Goal: Information Seeking & Learning: Learn about a topic

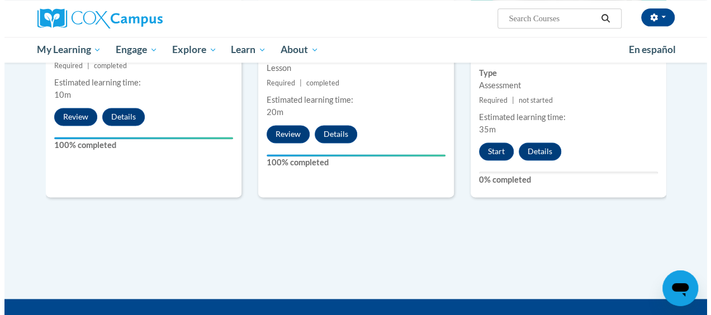
scroll to position [671, 0]
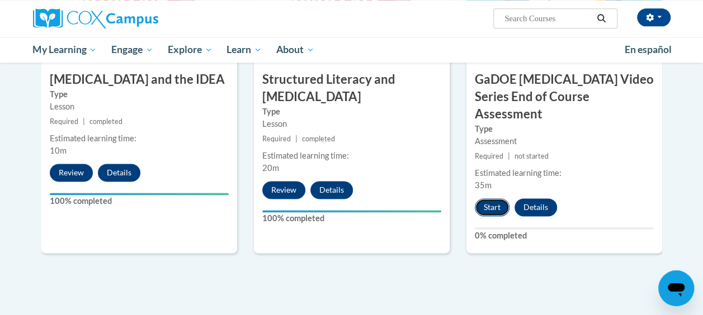
click at [493, 199] on button "Start" at bounding box center [492, 208] width 35 height 18
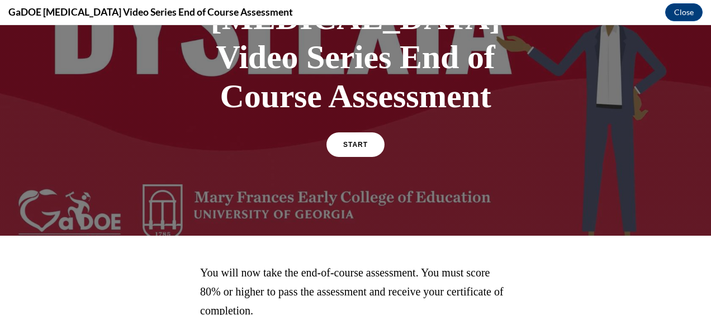
scroll to position [32, 0]
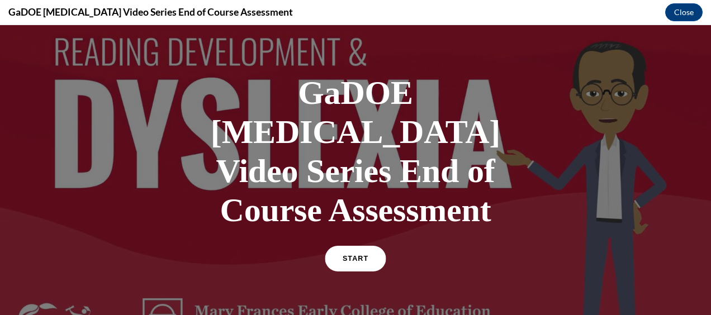
click at [361, 246] on link "START" at bounding box center [355, 259] width 61 height 26
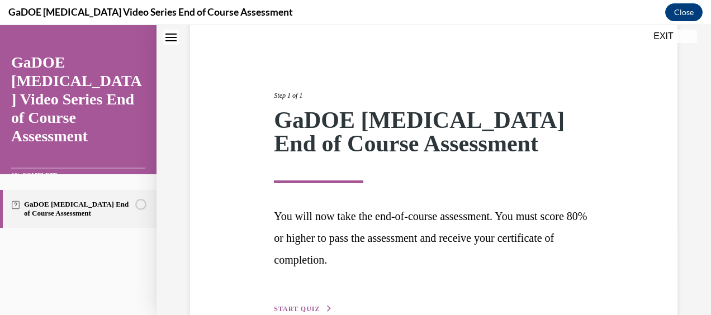
scroll to position [157, 0]
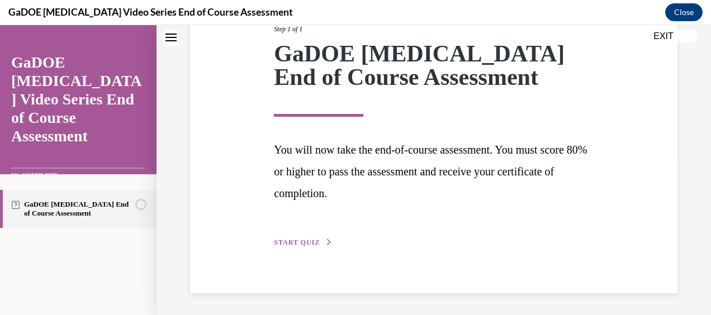
click at [309, 239] on span "START QUIZ" at bounding box center [297, 243] width 46 height 8
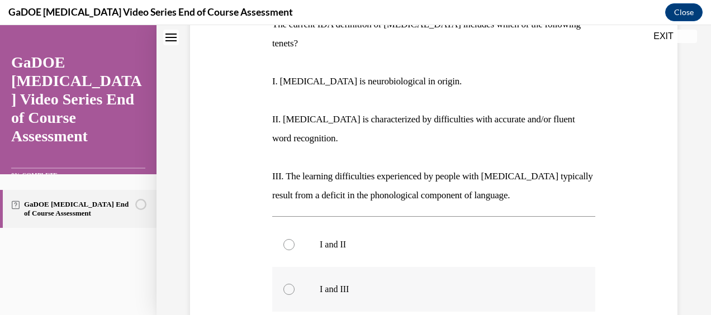
scroll to position [181, 0]
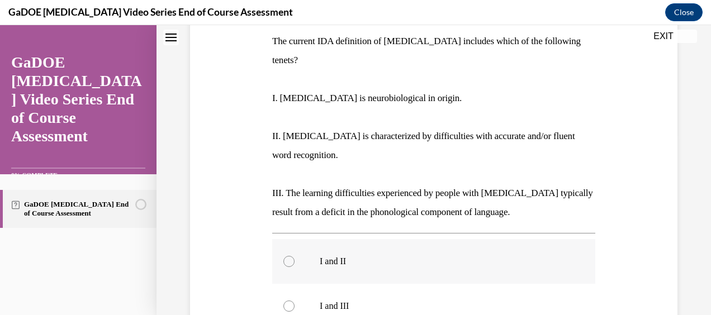
click at [286, 256] on div at bounding box center [289, 261] width 11 height 11
click at [286, 256] on input "I and II" at bounding box center [289, 261] width 11 height 11
radio input "true"
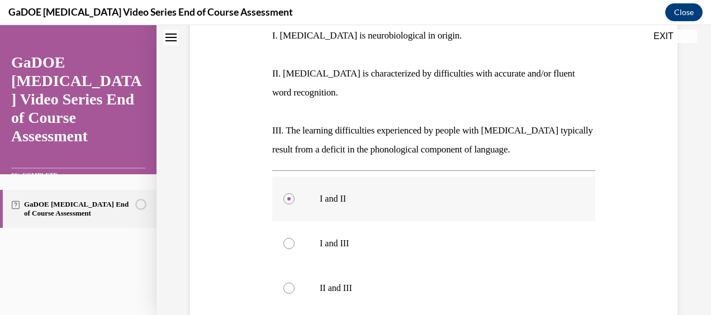
scroll to position [349, 0]
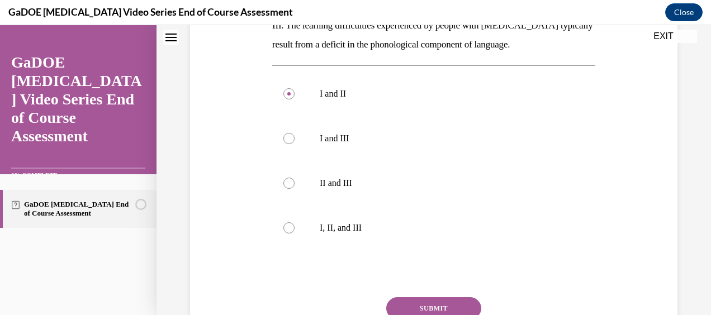
click at [441, 298] on button "SUBMIT" at bounding box center [433, 309] width 95 height 22
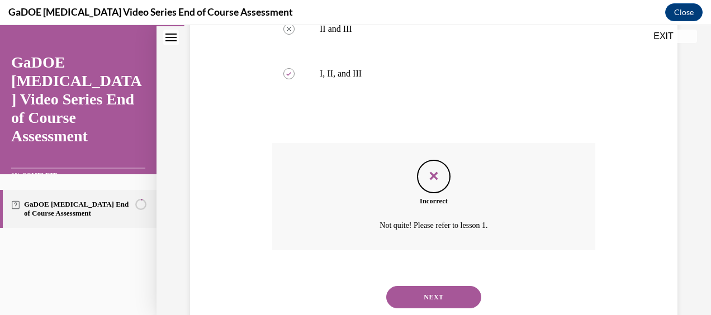
scroll to position [504, 0]
click at [419, 286] on button "NEXT" at bounding box center [433, 297] width 95 height 22
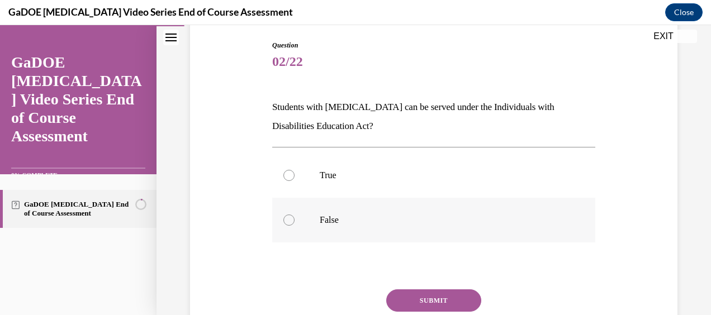
scroll to position [56, 0]
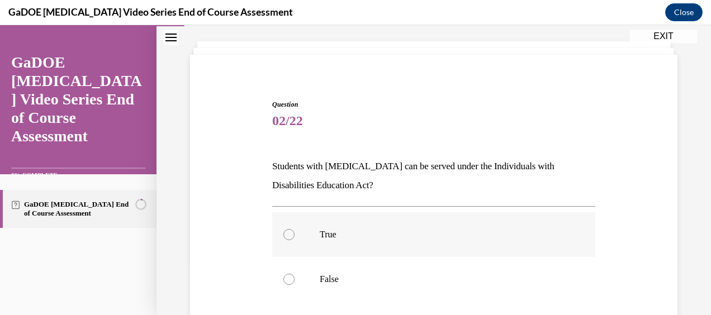
click at [292, 234] on div at bounding box center [289, 234] width 11 height 11
click at [292, 234] on input "True" at bounding box center [289, 234] width 11 height 11
radio input "true"
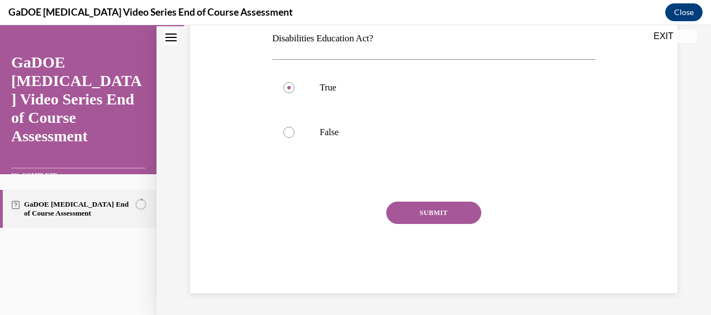
click at [405, 213] on button "SUBMIT" at bounding box center [433, 213] width 95 height 22
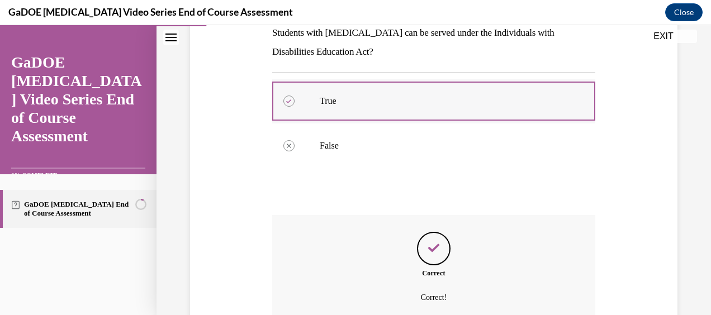
scroll to position [260, 0]
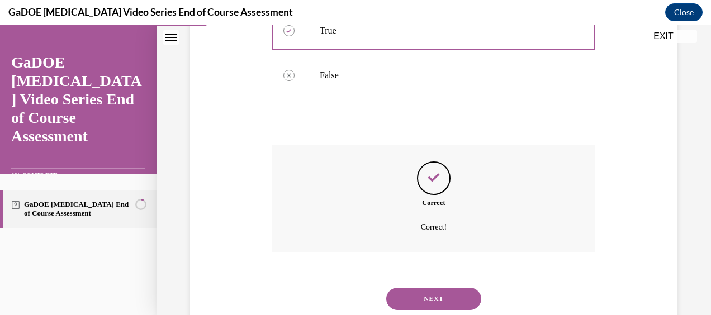
click at [428, 298] on button "NEXT" at bounding box center [433, 299] width 95 height 22
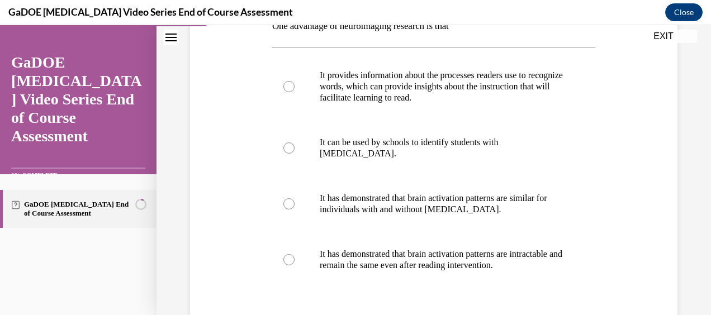
scroll to position [224, 0]
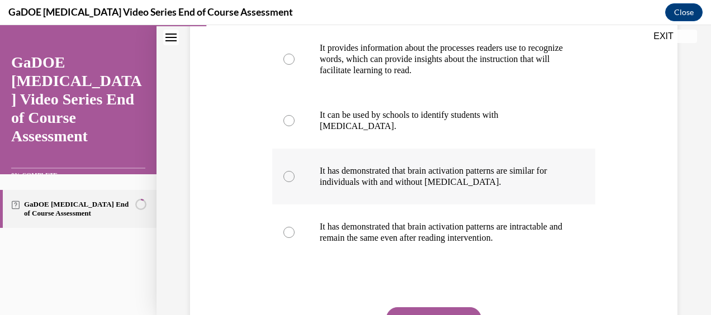
click at [417, 166] on p "It has demonstrated that brain activation patterns are similar for individuals …" at bounding box center [444, 177] width 248 height 22
click at [295, 171] on input "It has demonstrated that brain activation patterns are similar for individuals …" at bounding box center [289, 176] width 11 height 11
radio input "true"
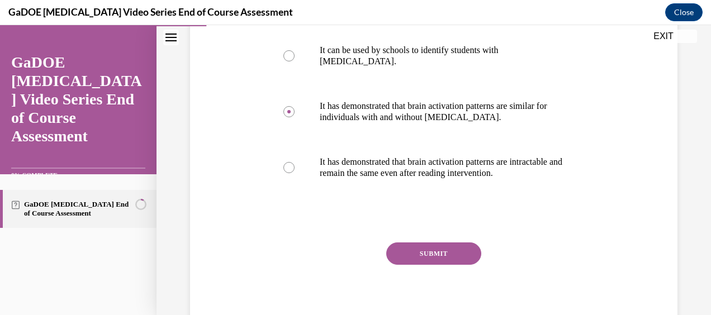
scroll to position [329, 0]
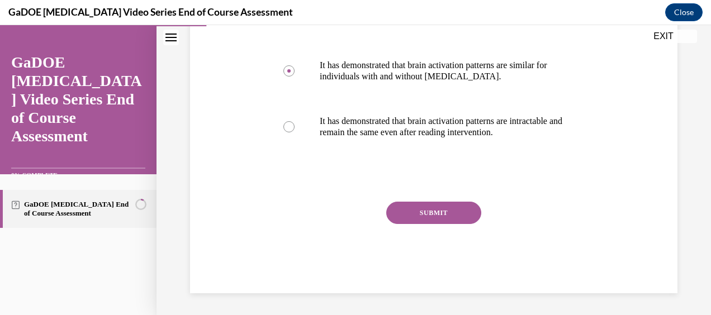
click at [400, 211] on button "SUBMIT" at bounding box center [433, 213] width 95 height 22
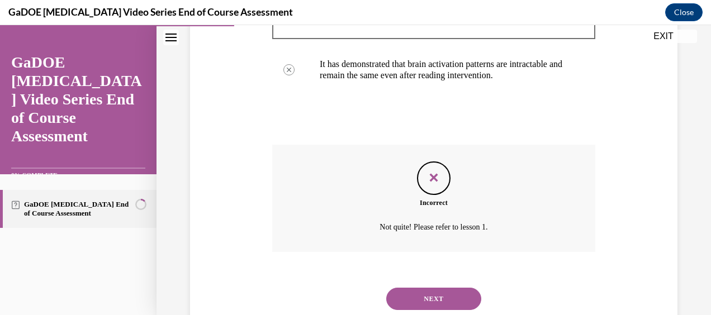
scroll to position [420, 0]
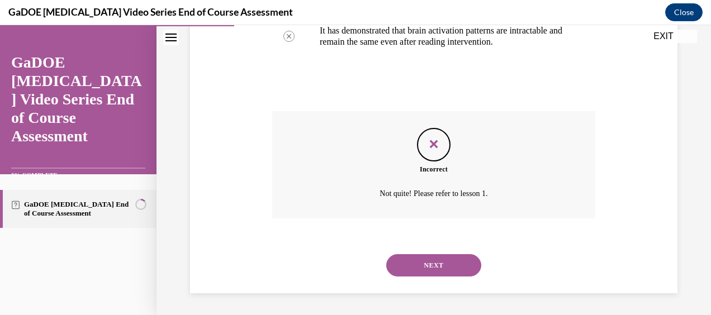
click at [425, 260] on button "NEXT" at bounding box center [433, 265] width 95 height 22
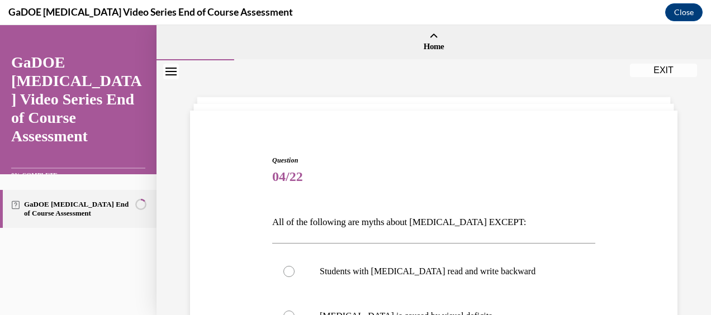
scroll to position [56, 0]
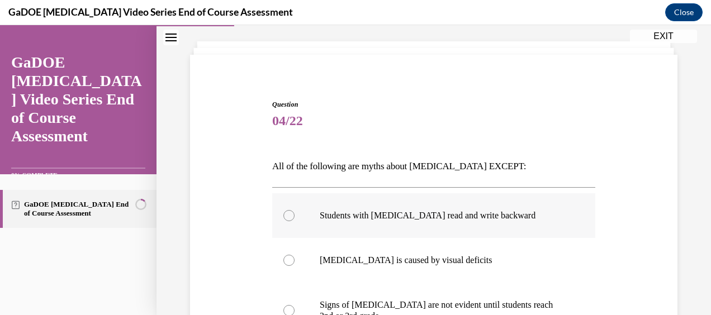
click at [479, 218] on p "Students with [MEDICAL_DATA] read and write backward" at bounding box center [444, 215] width 248 height 11
click at [295, 218] on input "Students with [MEDICAL_DATA] read and write backward" at bounding box center [289, 215] width 11 height 11
radio input "true"
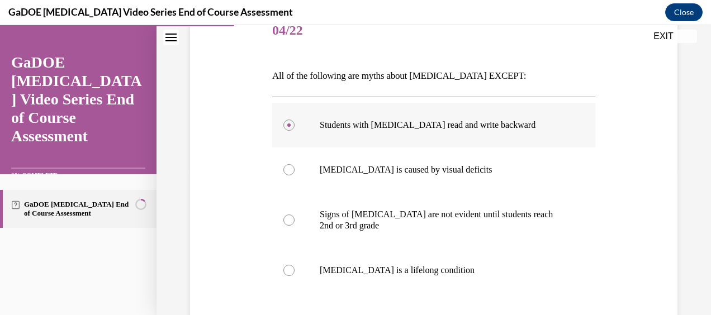
scroll to position [224, 0]
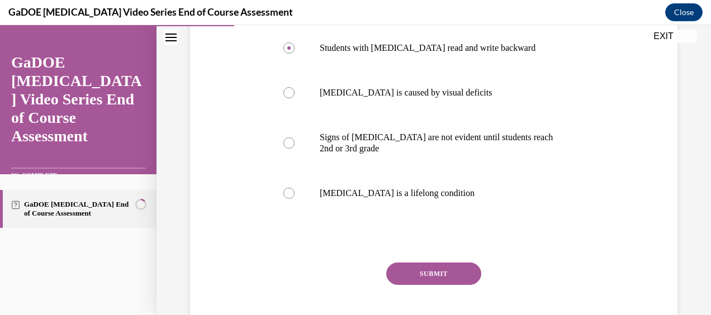
click at [440, 272] on button "SUBMIT" at bounding box center [433, 274] width 95 height 22
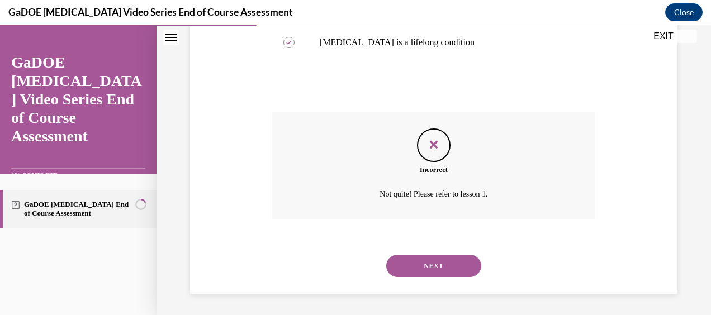
scroll to position [375, 0]
click at [442, 270] on button "NEXT" at bounding box center [433, 265] width 95 height 22
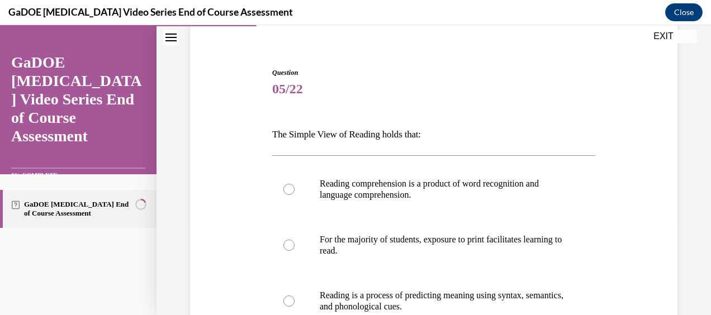
scroll to position [168, 0]
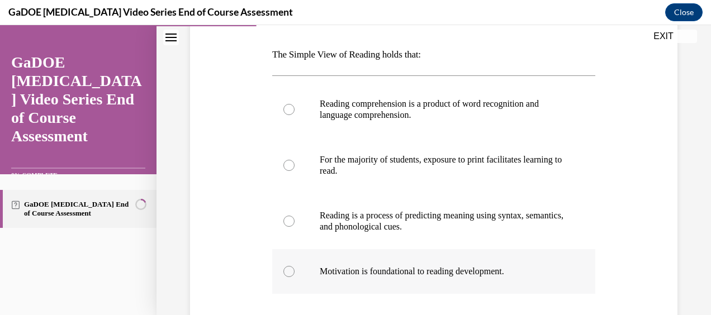
drag, startPoint x: 271, startPoint y: 53, endPoint x: 539, endPoint y: 267, distance: 343.0
click at [539, 267] on div "Question 05/22 The Simple View of Reading holds that: Reading comprehension is …" at bounding box center [433, 210] width 323 height 445
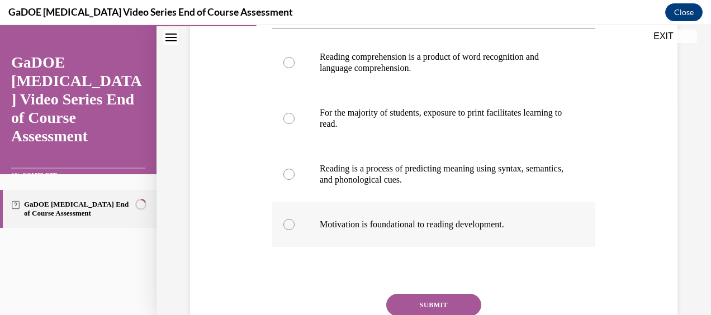
scroll to position [280, 0]
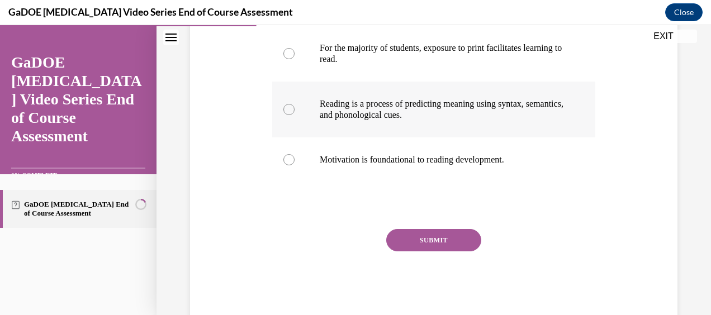
copy div "The Simple View of Reading holds that: Reading comprehension is a product of wo…"
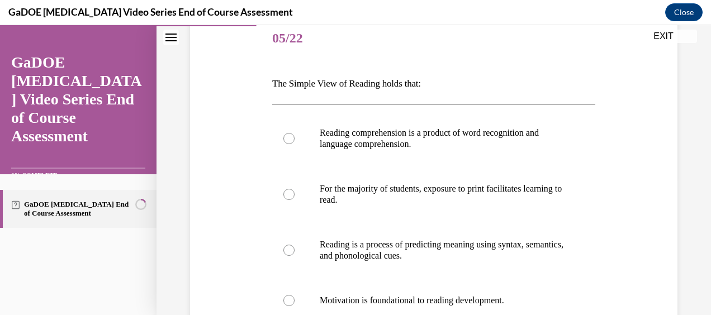
scroll to position [112, 0]
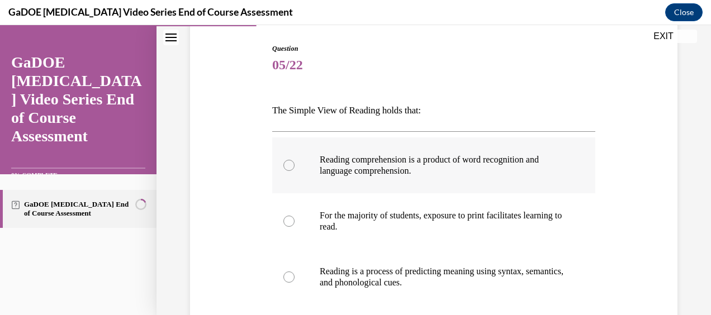
click at [296, 156] on label "Reading comprehension is a product of word recognition and language comprehensi…" at bounding box center [433, 166] width 323 height 56
click at [295, 160] on input "Reading comprehension is a product of word recognition and language comprehensi…" at bounding box center [289, 165] width 11 height 11
radio input "true"
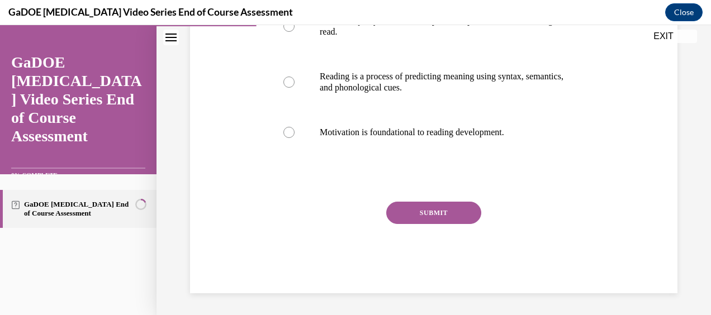
click at [442, 202] on button "SUBMIT" at bounding box center [433, 213] width 95 height 22
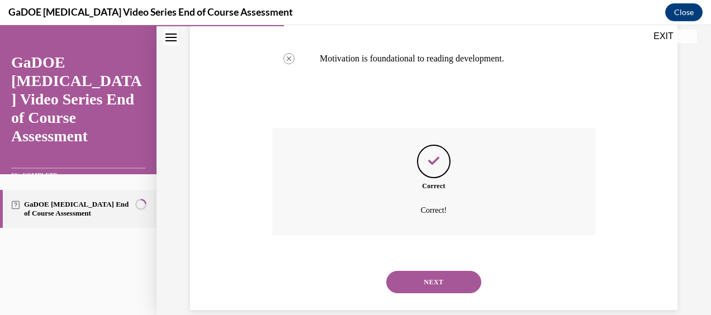
scroll to position [398, 0]
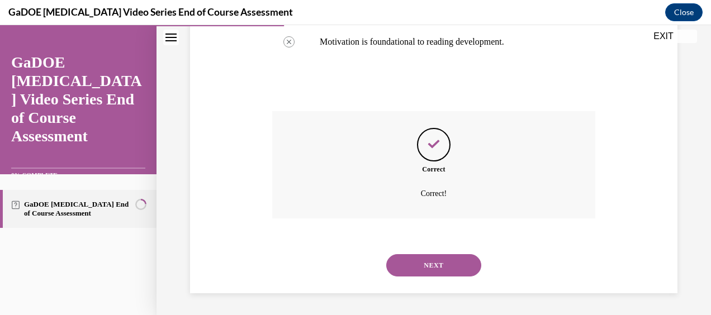
click at [449, 263] on button "NEXT" at bounding box center [433, 265] width 95 height 22
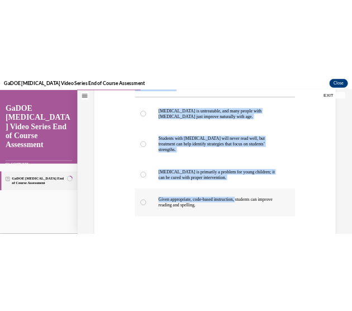
scroll to position [224, 0]
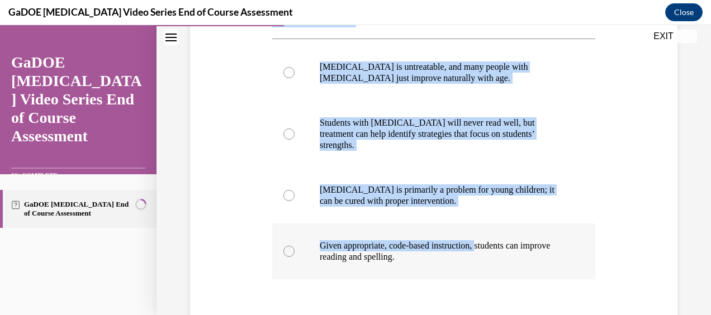
drag, startPoint x: 272, startPoint y: 108, endPoint x: 509, endPoint y: 226, distance: 265.4
click at [509, 226] on div "Question 06/22 Which correctly describes the possible outcome for someone with …" at bounding box center [433, 175] width 323 height 487
drag, startPoint x: 509, startPoint y: 226, endPoint x: 446, endPoint y: 158, distance: 93.0
copy div "Which correctly describes the possible outcome for someone with [MEDICAL_DATA]?…"
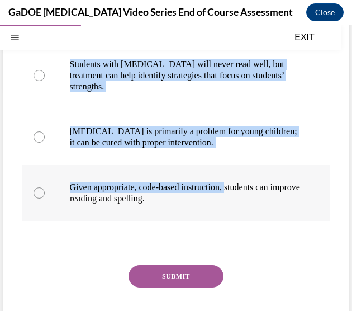
click at [36, 192] on div at bounding box center [39, 192] width 11 height 11
click at [36, 192] on input "Given appropriate, code-based instruction, students can improve reading and spe…" at bounding box center [39, 192] width 11 height 11
radio input "true"
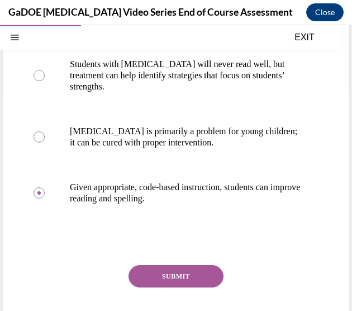
click at [166, 282] on button "SUBMIT" at bounding box center [176, 276] width 95 height 22
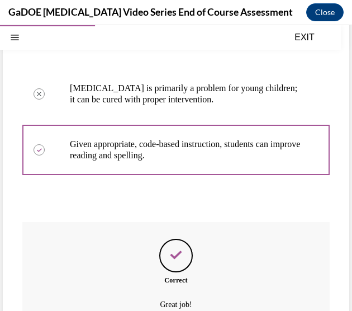
scroll to position [371, 0]
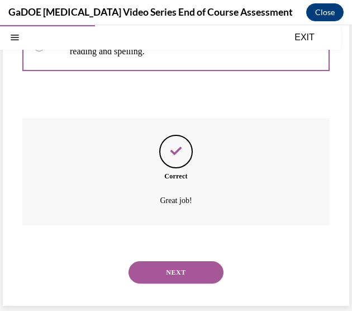
click at [183, 274] on button "NEXT" at bounding box center [176, 272] width 95 height 22
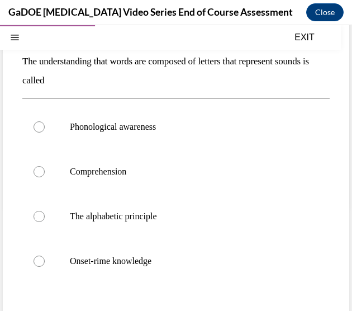
scroll to position [112, 0]
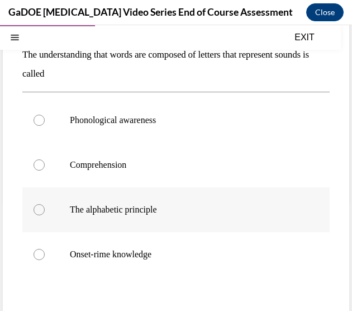
click at [35, 214] on label "The alphabetic principle" at bounding box center [176, 209] width 308 height 45
click at [35, 214] on input "The alphabetic principle" at bounding box center [39, 209] width 11 height 11
radio input "true"
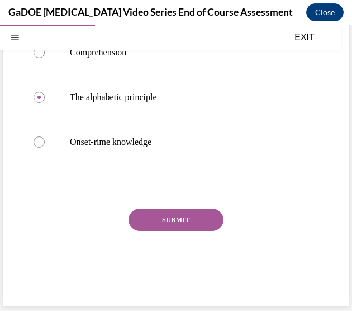
click at [180, 221] on button "SUBMIT" at bounding box center [176, 220] width 95 height 22
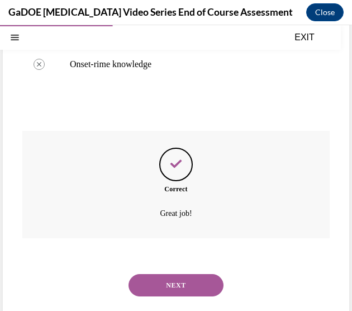
scroll to position [315, 0]
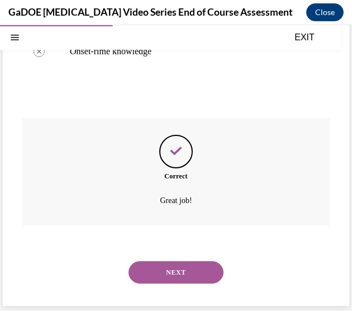
click at [174, 268] on button "NEXT" at bounding box center [176, 272] width 95 height 22
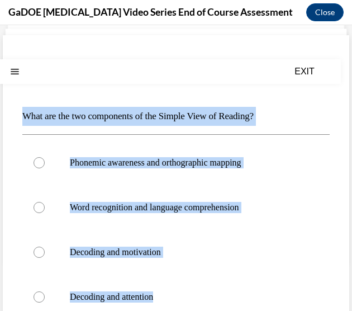
scroll to position [168, 0]
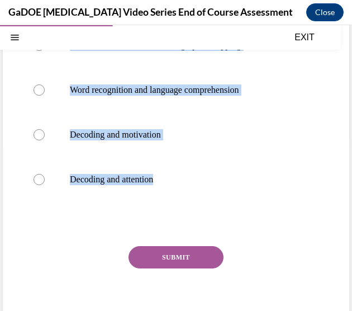
drag, startPoint x: 22, startPoint y: 167, endPoint x: 213, endPoint y: 210, distance: 195.4
click at [213, 210] on div "Question 08/22 What are the two components of the Simple View of Reading? Phone…" at bounding box center [176, 139] width 308 height 398
drag, startPoint x: 213, startPoint y: 210, endPoint x: 141, endPoint y: 182, distance: 76.7
copy div "What are the two components of the Simple View of Reading? Phonemic awareness a…"
click at [40, 89] on div at bounding box center [39, 89] width 11 height 11
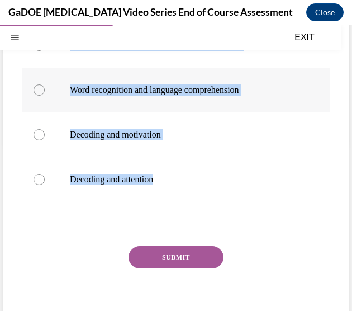
click at [40, 89] on input "Word recognition and language comprehension" at bounding box center [39, 89] width 11 height 11
radio input "true"
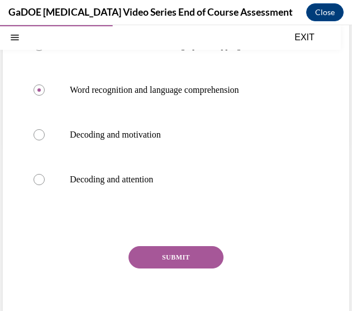
click at [158, 256] on button "SUBMIT" at bounding box center [176, 257] width 95 height 22
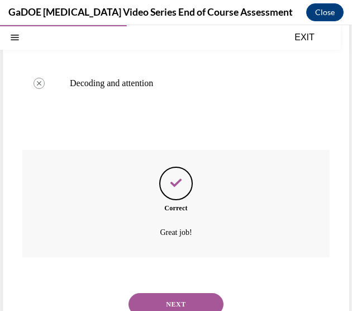
scroll to position [296, 0]
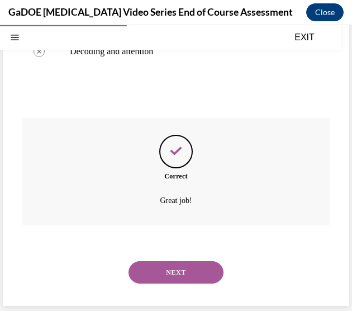
click at [164, 277] on button "NEXT" at bounding box center [176, 272] width 95 height 22
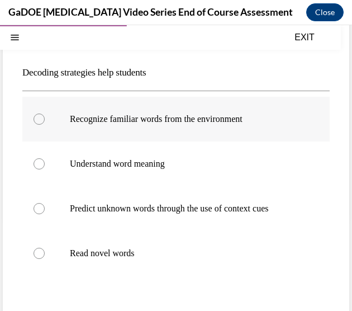
scroll to position [112, 0]
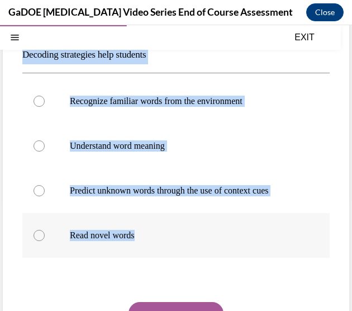
drag, startPoint x: 22, startPoint y: 52, endPoint x: 150, endPoint y: 262, distance: 246.2
click at [150, 262] on div "Question 09/22 Decoding strategies help students Recognize familiar words from …" at bounding box center [176, 187] width 347 height 426
drag, startPoint x: 150, startPoint y: 262, endPoint x: 137, endPoint y: 197, distance: 66.1
copy div "Decoding strategies help students Recognize familiar words from the environment…"
click at [111, 240] on label "Read novel words" at bounding box center [176, 235] width 308 height 45
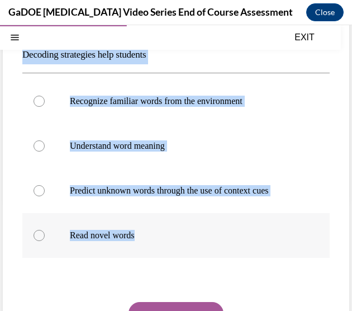
click at [45, 240] on input "Read novel words" at bounding box center [39, 235] width 11 height 11
radio input "true"
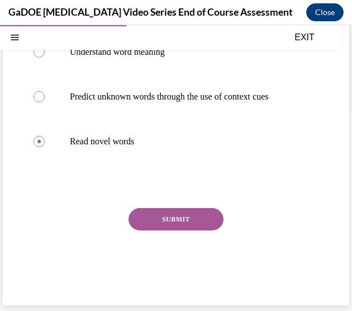
click at [181, 222] on button "SUBMIT" at bounding box center [176, 219] width 95 height 22
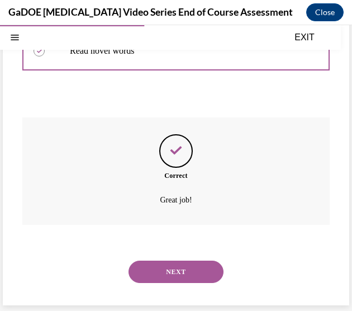
scroll to position [307, 0]
click at [176, 268] on button "NEXT" at bounding box center [176, 272] width 95 height 22
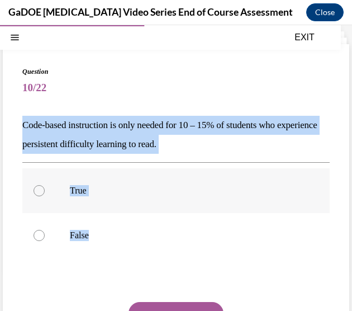
scroll to position [56, 0]
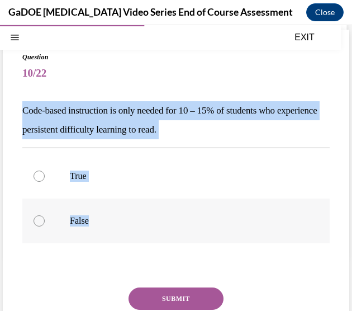
drag, startPoint x: 22, startPoint y: 165, endPoint x: 177, endPoint y: 231, distance: 167.9
click at [177, 231] on div "Question 10/22 Code-based instruction is only needed for 10 – 15% of students w…" at bounding box center [176, 215] width 308 height 327
drag, startPoint x: 177, startPoint y: 231, endPoint x: 140, endPoint y: 128, distance: 109.3
copy div "Code-based instruction is only needed for 10 – 15% of students who experience p…"
click at [35, 223] on div at bounding box center [39, 220] width 11 height 11
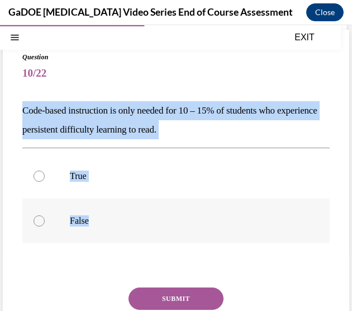
click at [35, 223] on input "False" at bounding box center [39, 220] width 11 height 11
radio input "true"
click at [172, 292] on button "SUBMIT" at bounding box center [176, 298] width 95 height 22
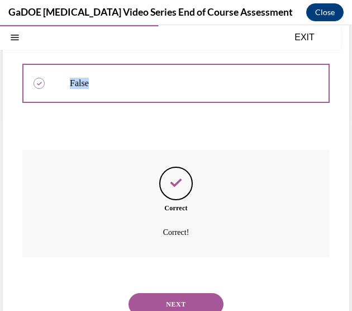
scroll to position [225, 0]
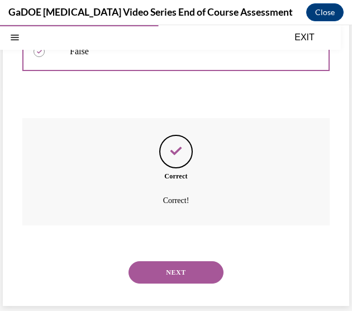
click at [188, 284] on div "NEXT" at bounding box center [176, 272] width 308 height 45
click at [185, 271] on button "NEXT" at bounding box center [176, 272] width 95 height 22
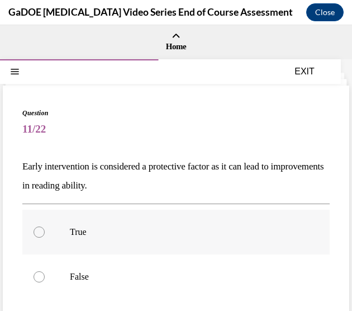
click at [36, 228] on div at bounding box center [39, 231] width 11 height 11
click at [36, 228] on input "True" at bounding box center [39, 231] width 11 height 11
radio input "true"
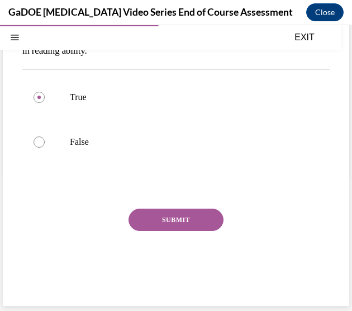
click at [142, 223] on button "SUBMIT" at bounding box center [176, 220] width 95 height 22
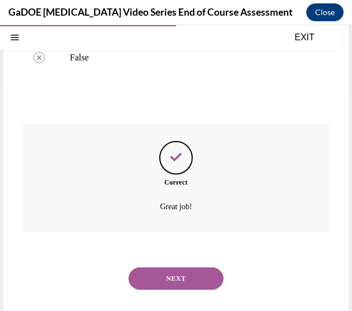
scroll to position [225, 0]
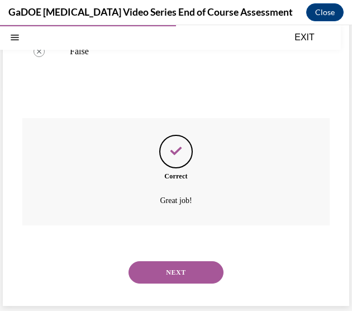
click at [179, 270] on button "NEXT" at bounding box center [176, 272] width 95 height 22
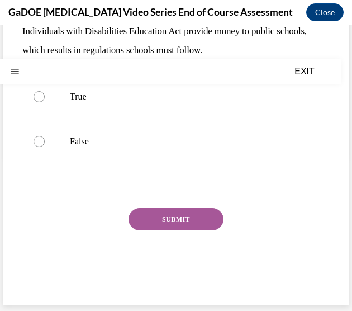
scroll to position [0, 0]
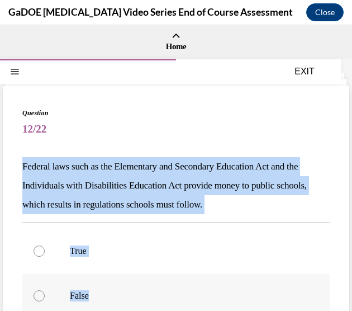
drag, startPoint x: 22, startPoint y: 165, endPoint x: 143, endPoint y: 286, distance: 171.2
click at [143, 286] on div "Question 12/22 Federal laws such as the Elementary and Secondary Education Act …" at bounding box center [176, 281] width 308 height 346
drag, startPoint x: 143, startPoint y: 286, endPoint x: 113, endPoint y: 178, distance: 112.6
copy div "Federal laws such as the Elementary and Secondary Education Act and the Individ…"
click at [37, 252] on div at bounding box center [39, 251] width 11 height 11
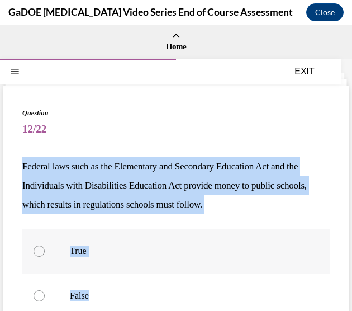
click at [37, 252] on input "True" at bounding box center [39, 251] width 11 height 11
radio input "true"
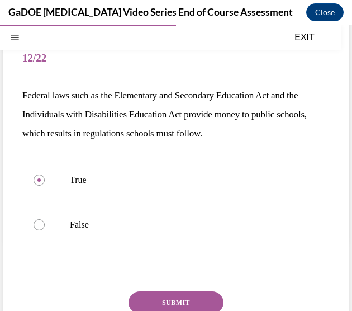
scroll to position [112, 0]
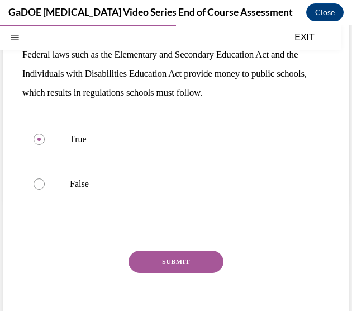
click at [145, 250] on div "Question 12/22 Federal laws such as the Elementary and Secondary Education Act …" at bounding box center [176, 169] width 308 height 346
click at [148, 257] on button "SUBMIT" at bounding box center [176, 262] width 95 height 22
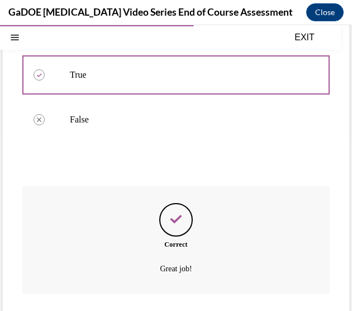
scroll to position [244, 0]
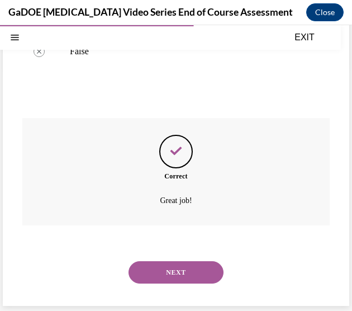
click at [175, 271] on button "NEXT" at bounding box center [176, 272] width 95 height 22
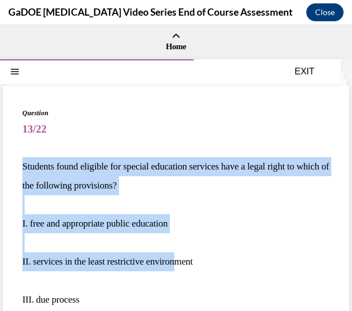
scroll to position [56, 0]
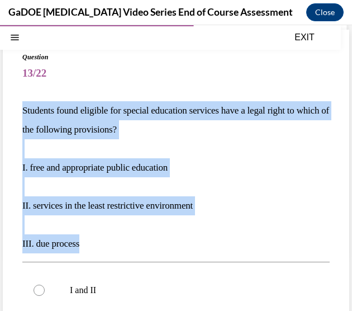
drag, startPoint x: 24, startPoint y: 164, endPoint x: 192, endPoint y: 247, distance: 187.6
click at [192, 247] on div "Students found eligible for special education services have a legal right to wh…" at bounding box center [176, 177] width 308 height 152
drag, startPoint x: 192, startPoint y: 247, endPoint x: 317, endPoint y: 248, distance: 124.2
click at [317, 248] on p "III. due process" at bounding box center [176, 243] width 308 height 19
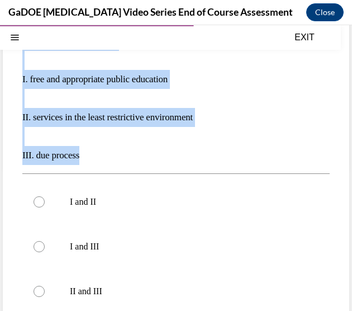
scroll to position [280, 0]
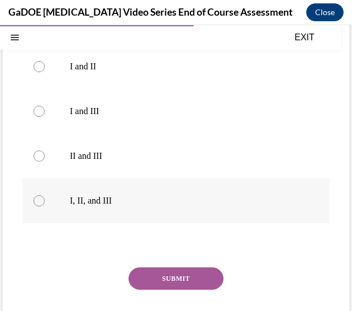
click at [41, 203] on div at bounding box center [39, 200] width 11 height 11
click at [41, 203] on input "I, II, and III" at bounding box center [39, 200] width 11 height 11
radio input "true"
click at [175, 275] on button "SUBMIT" at bounding box center [176, 278] width 95 height 22
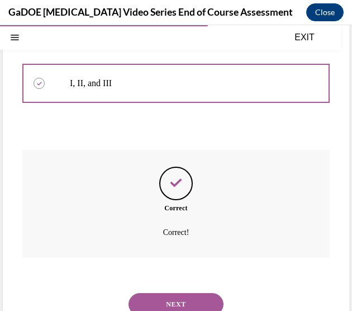
scroll to position [429, 0]
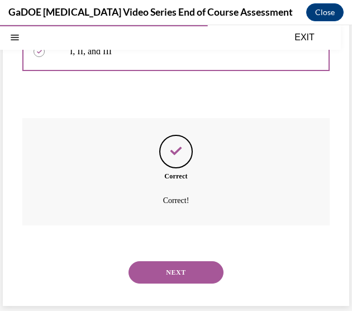
click at [181, 272] on button "NEXT" at bounding box center [176, 272] width 95 height 22
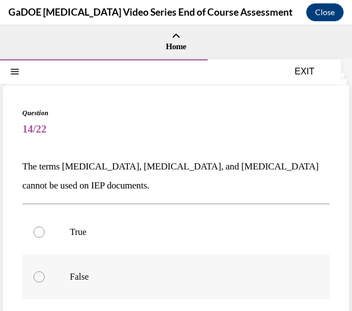
click at [46, 278] on label "False" at bounding box center [176, 276] width 308 height 45
click at [45, 278] on input "False" at bounding box center [39, 276] width 11 height 11
radio input "true"
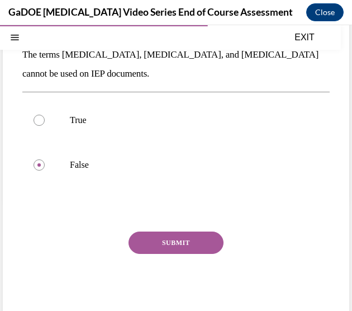
click at [157, 244] on button "SUBMIT" at bounding box center [176, 243] width 95 height 22
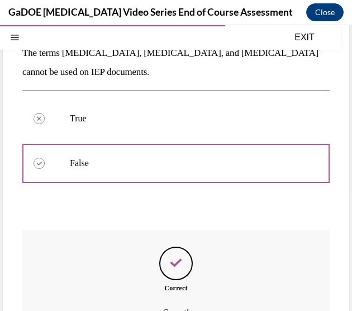
scroll to position [225, 0]
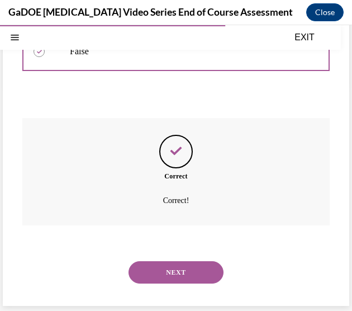
click at [147, 263] on button "NEXT" at bounding box center [176, 272] width 95 height 22
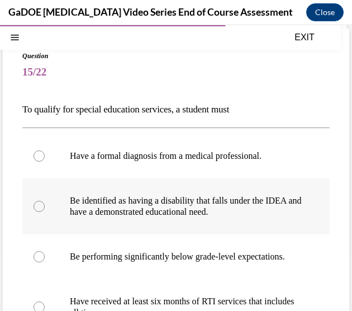
scroll to position [56, 0]
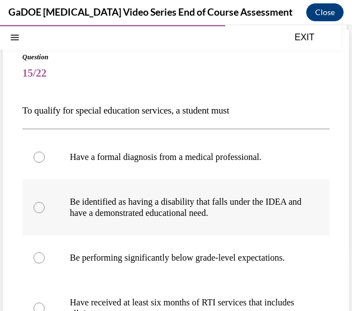
click at [45, 205] on label "Be identified as having a disability that falls under the IDEA and have a demon…" at bounding box center [176, 208] width 308 height 56
click at [45, 205] on input "Be identified as having a disability that falls under the IDEA and have a demon…" at bounding box center [39, 207] width 11 height 11
radio input "true"
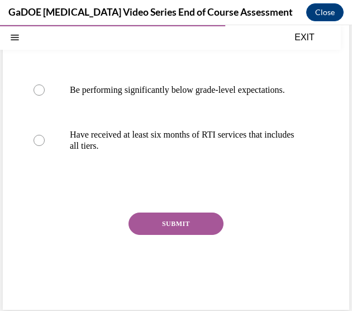
click at [177, 235] on button "SUBMIT" at bounding box center [176, 224] width 95 height 22
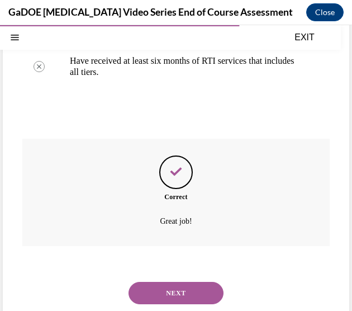
scroll to position [329, 0]
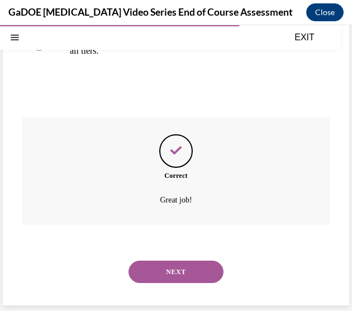
click at [171, 272] on button "NEXT" at bounding box center [176, 272] width 95 height 22
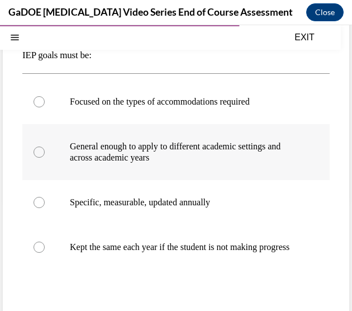
scroll to position [112, 0]
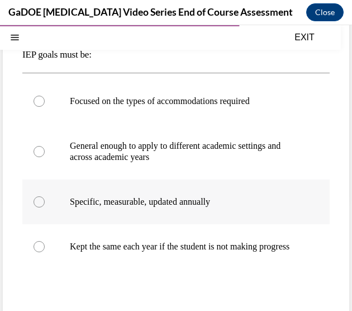
click at [197, 206] on p "Specific, measurable, updated annually" at bounding box center [186, 201] width 232 height 11
click at [45, 206] on input "Specific, measurable, updated annually" at bounding box center [39, 201] width 11 height 11
radio input "true"
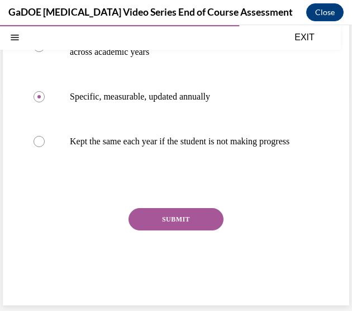
click at [181, 228] on button "SUBMIT" at bounding box center [176, 219] width 95 height 22
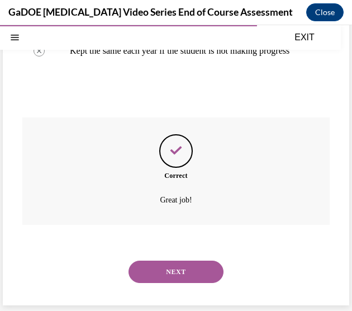
scroll to position [318, 0]
click at [181, 271] on button "NEXT" at bounding box center [176, 272] width 95 height 22
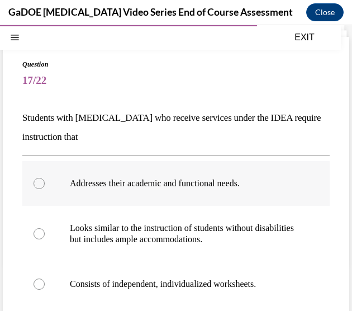
scroll to position [112, 0]
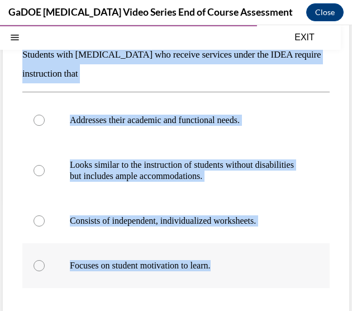
drag, startPoint x: 22, startPoint y: 53, endPoint x: 238, endPoint y: 267, distance: 303.7
click at [238, 267] on div "Question 17/22 Students with [MEDICAL_DATA] who receive services under the IDEA…" at bounding box center [176, 210] width 308 height 428
copy div "Students with [MEDICAL_DATA] who receive services under the IDEA require instru…"
click at [31, 124] on label "Addresses their academic and functional needs." at bounding box center [176, 120] width 308 height 45
click at [34, 124] on input "Addresses their academic and functional needs." at bounding box center [39, 120] width 11 height 11
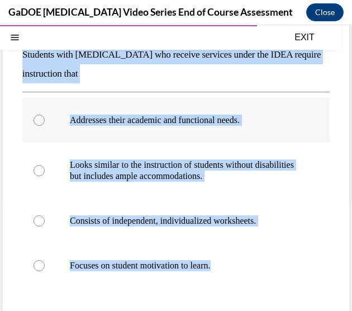
radio input "true"
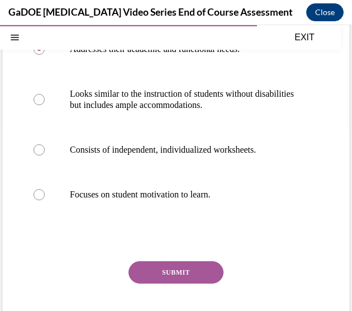
scroll to position [224, 0]
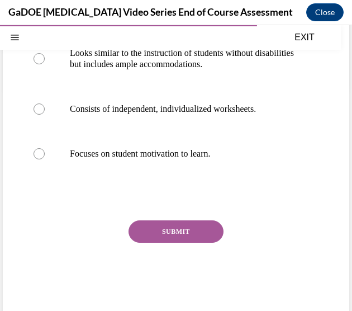
click at [161, 231] on button "SUBMIT" at bounding box center [176, 231] width 95 height 22
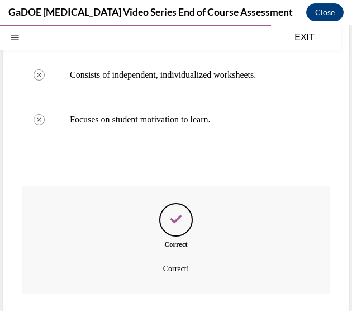
scroll to position [326, 0]
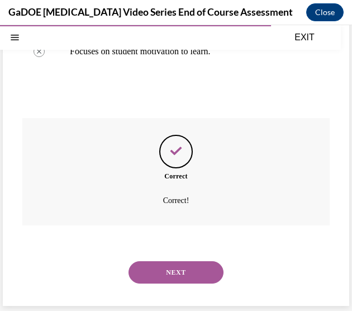
click at [168, 272] on button "NEXT" at bounding box center [176, 272] width 95 height 22
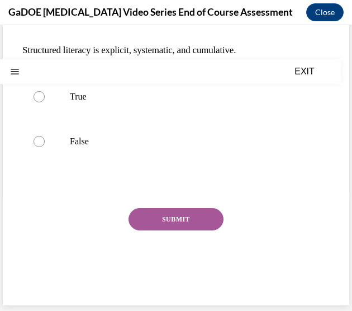
scroll to position [0, 0]
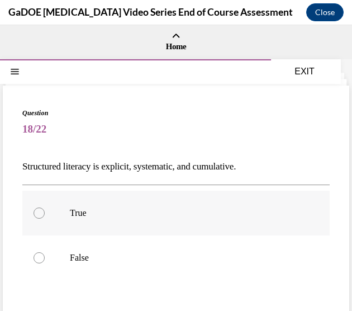
click at [42, 210] on div at bounding box center [39, 212] width 11 height 11
click at [42, 210] on input "True" at bounding box center [39, 212] width 11 height 11
radio input "true"
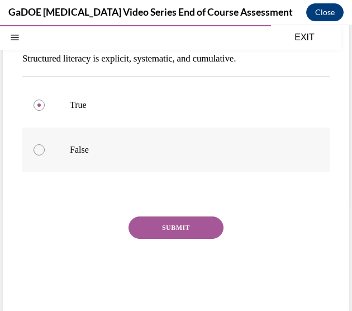
scroll to position [112, 0]
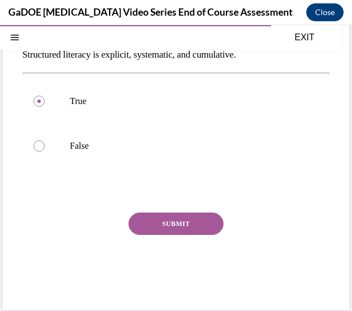
click at [195, 224] on button "SUBMIT" at bounding box center [176, 224] width 95 height 22
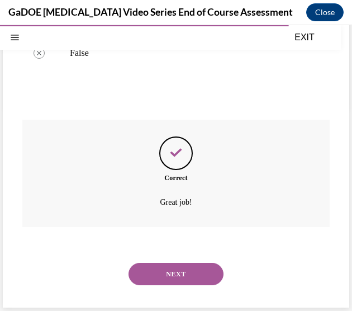
scroll to position [206, 0]
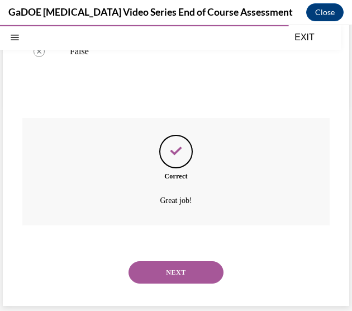
click at [180, 277] on button "NEXT" at bounding box center [176, 272] width 95 height 22
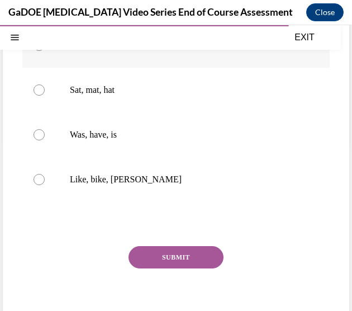
scroll to position [112, 0]
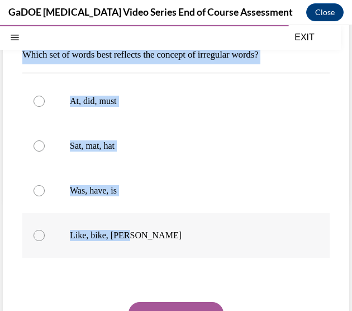
drag, startPoint x: 21, startPoint y: 54, endPoint x: 136, endPoint y: 235, distance: 214.4
click at [136, 235] on div "Question 19/22 Which set of words best reflects the concept of irregular words?…" at bounding box center [176, 187] width 347 height 426
drag, startPoint x: 136, startPoint y: 235, endPoint x: 115, endPoint y: 230, distance: 21.7
copy div "Which set of words best reflects the concept of irregular words? At, did, must …"
click at [37, 148] on div at bounding box center [39, 145] width 11 height 11
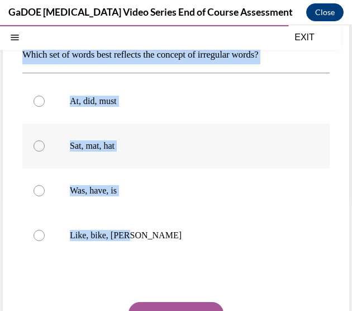
click at [37, 148] on input "Sat, mat, hat" at bounding box center [39, 145] width 11 height 11
radio input "true"
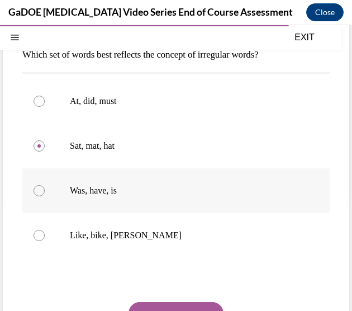
click at [44, 188] on label "Was, have, is" at bounding box center [176, 190] width 308 height 45
click at [44, 188] on input "Was, have, is" at bounding box center [39, 190] width 11 height 11
radio input "true"
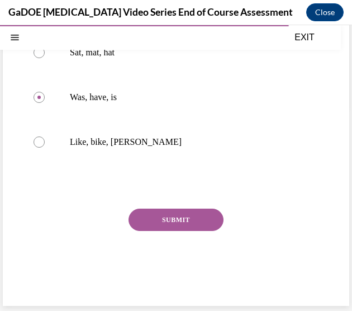
click at [190, 216] on button "SUBMIT" at bounding box center [176, 220] width 95 height 22
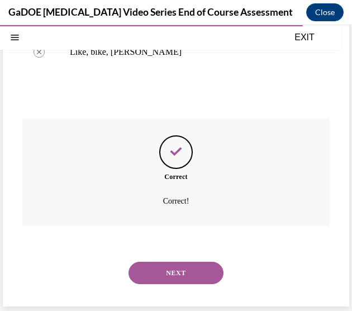
scroll to position [296, 0]
click at [168, 270] on button "NEXT" at bounding box center [176, 272] width 95 height 22
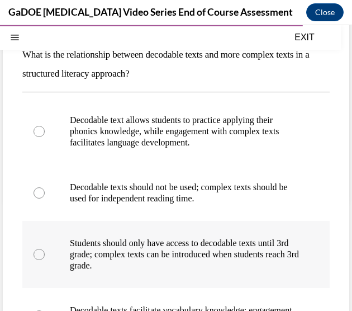
scroll to position [224, 0]
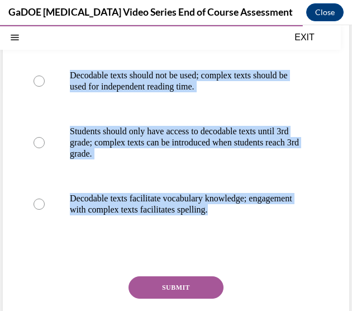
drag, startPoint x: 24, startPoint y: 165, endPoint x: 251, endPoint y: 242, distance: 239.8
click at [251, 242] on div "Question 20/22 What is the relationship between decodable texts and more comple…" at bounding box center [176, 126] width 308 height 484
drag, startPoint x: 251, startPoint y: 242, endPoint x: 227, endPoint y: 202, distance: 46.9
copy div "What is the relationship between decodable texts and more complex texts in a st…"
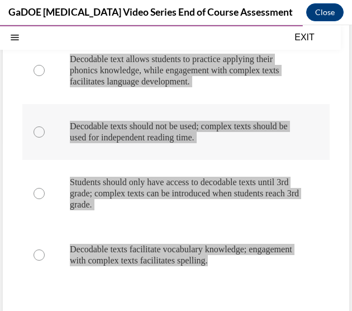
scroll to position [112, 0]
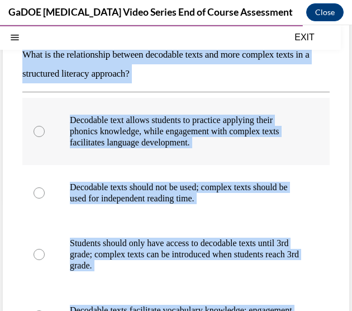
click at [45, 128] on label "Decodable text allows students to practice applying their phonics knowledge, wh…" at bounding box center [176, 131] width 308 height 67
click at [45, 128] on input "Decodable text allows students to practice applying their phonics knowledge, wh…" at bounding box center [39, 131] width 11 height 11
radio input "true"
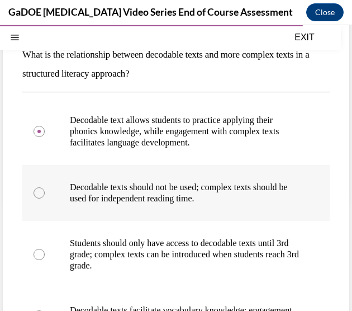
scroll to position [224, 0]
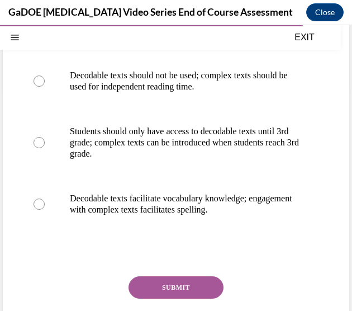
click at [172, 278] on button "SUBMIT" at bounding box center [176, 287] width 95 height 22
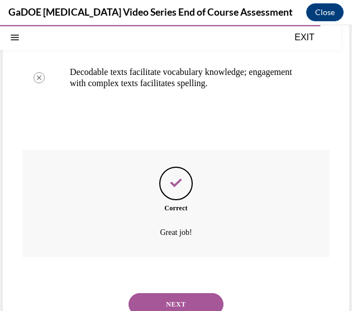
scroll to position [382, 0]
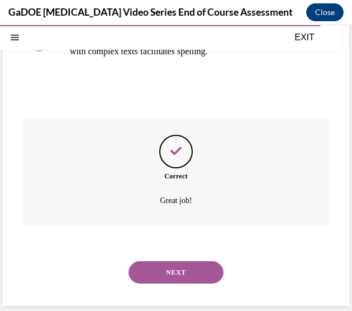
click at [192, 280] on button "NEXT" at bounding box center [176, 272] width 95 height 22
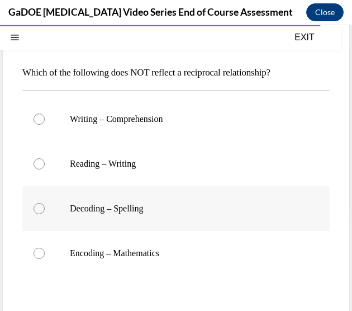
scroll to position [112, 0]
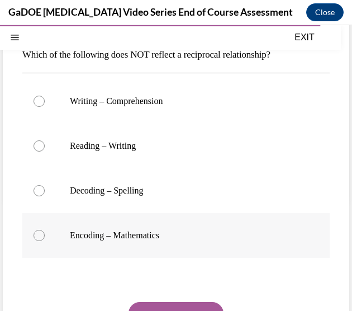
drag, startPoint x: 23, startPoint y: 54, endPoint x: 169, endPoint y: 238, distance: 234.9
click at [169, 238] on div "Question 21/22 Which of the following does NOT reflect a reciprocal relationshi…" at bounding box center [176, 195] width 308 height 398
drag, startPoint x: 169, startPoint y: 238, endPoint x: 134, endPoint y: 193, distance: 57.0
copy div "Which of the following does NOT reflect a reciprocal relationship? Writing – Co…"
click at [37, 239] on div at bounding box center [39, 235] width 11 height 11
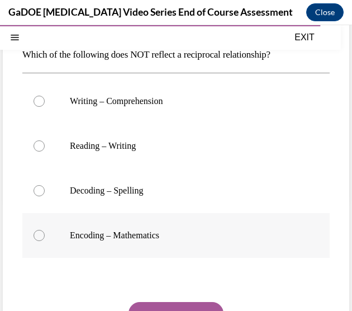
click at [37, 239] on input "Encoding – Mathematics" at bounding box center [39, 235] width 11 height 11
radio input "true"
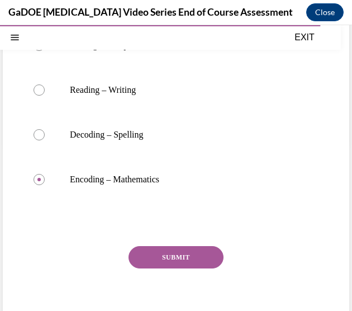
click at [156, 256] on button "SUBMIT" at bounding box center [176, 257] width 95 height 22
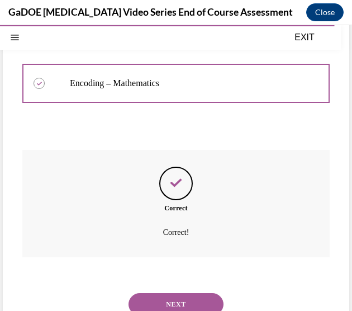
scroll to position [296, 0]
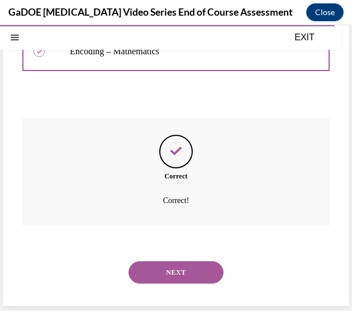
click at [166, 279] on button "NEXT" at bounding box center [176, 272] width 95 height 22
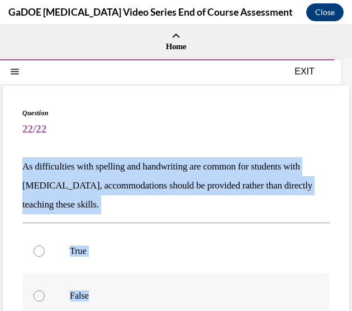
drag, startPoint x: 22, startPoint y: 164, endPoint x: 130, endPoint y: 291, distance: 166.3
click at [130, 291] on div "Question 22/22 As difficulties with spelling and handwriting are common for stu…" at bounding box center [176, 281] width 308 height 346
drag, startPoint x: 130, startPoint y: 291, endPoint x: 176, endPoint y: 164, distance: 135.7
click at [43, 291] on label "False" at bounding box center [176, 295] width 308 height 45
click at [43, 291] on input "False" at bounding box center [39, 295] width 11 height 11
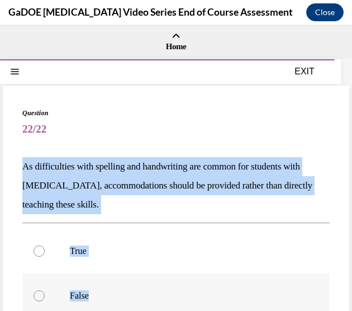
radio input "true"
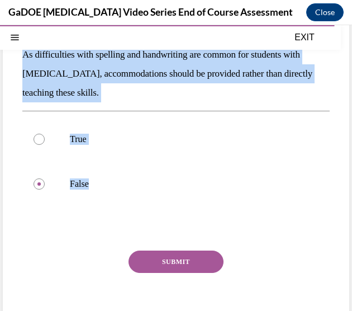
click at [169, 252] on button "SUBMIT" at bounding box center [176, 262] width 95 height 22
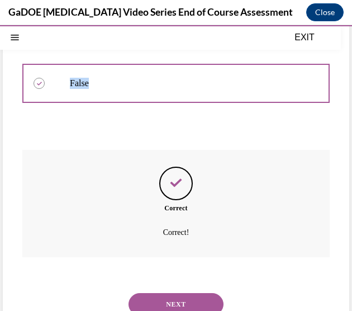
scroll to position [244, 0]
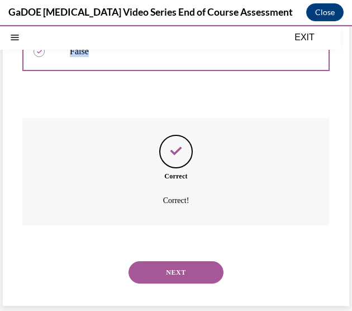
click at [172, 270] on button "NEXT" at bounding box center [176, 272] width 95 height 22
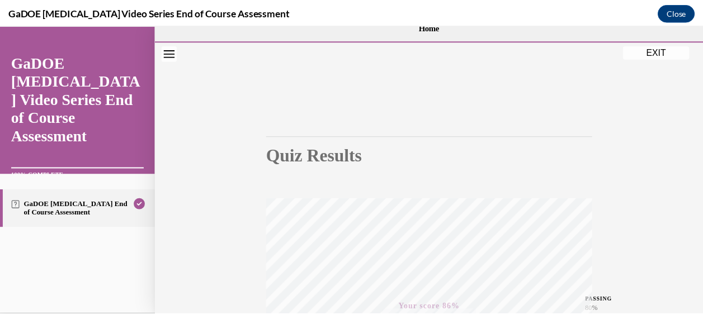
scroll to position [0, 0]
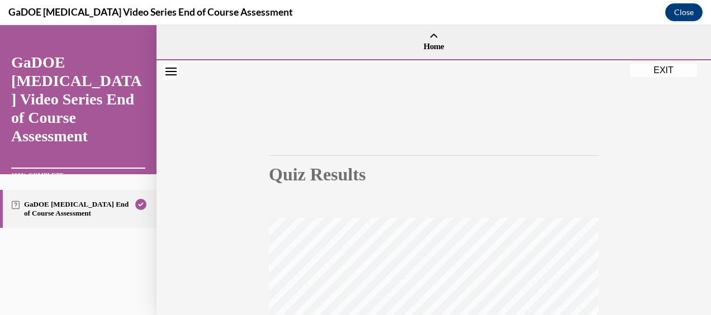
click at [662, 73] on button "EXIT" at bounding box center [663, 70] width 67 height 13
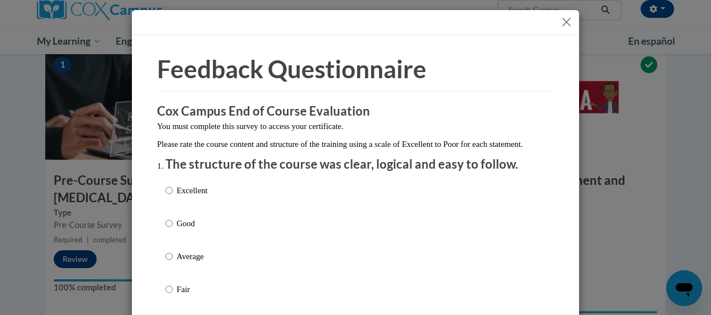
scroll to position [56, 0]
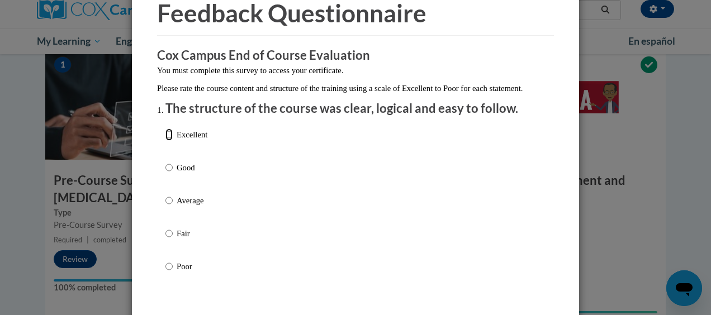
click at [168, 141] on input "Excellent" at bounding box center [169, 135] width 7 height 12
radio input "true"
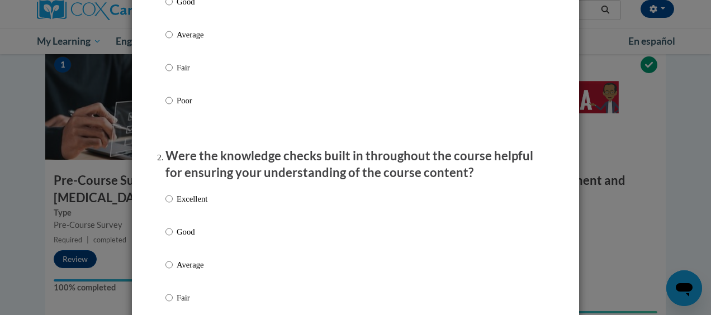
scroll to position [224, 0]
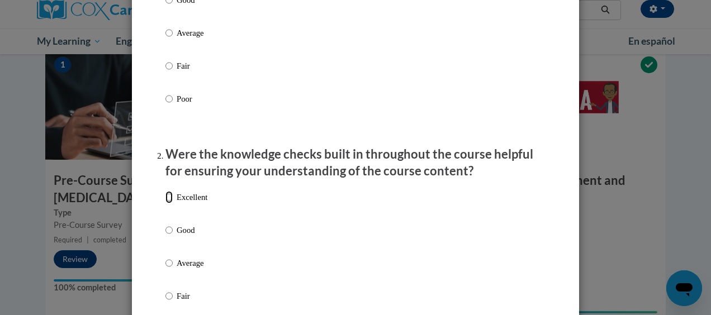
click at [167, 204] on input "Excellent" at bounding box center [169, 197] width 7 height 12
radio input "true"
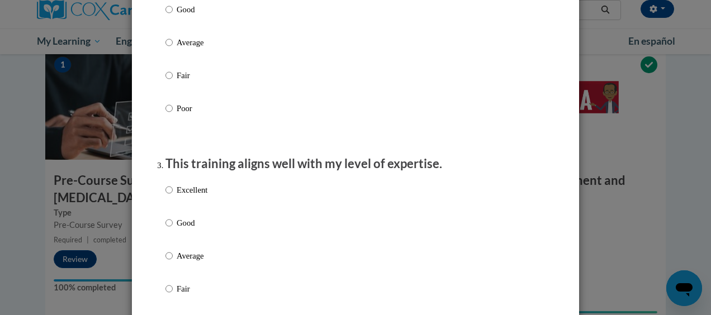
scroll to position [447, 0]
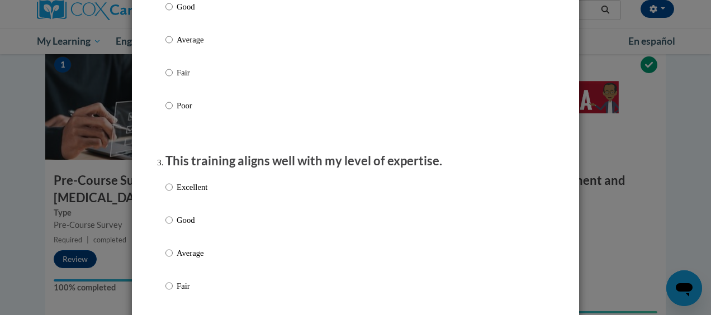
click at [169, 201] on label "Excellent" at bounding box center [187, 196] width 42 height 30
click at [169, 194] on input "Excellent" at bounding box center [169, 187] width 7 height 12
radio input "true"
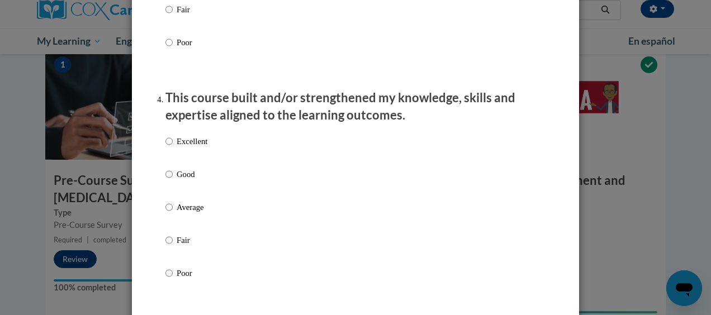
scroll to position [727, 0]
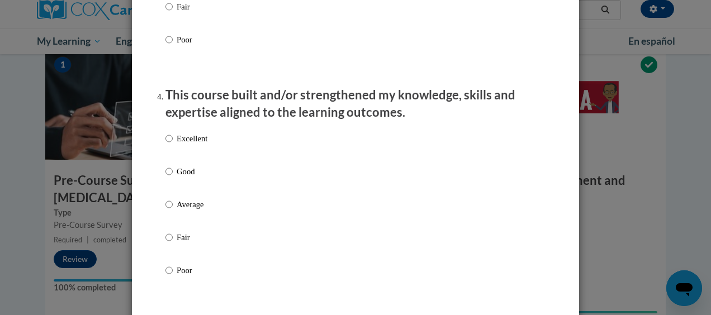
click at [171, 152] on label "Excellent" at bounding box center [187, 148] width 42 height 30
click at [171, 145] on input "Excellent" at bounding box center [169, 139] width 7 height 12
radio input "true"
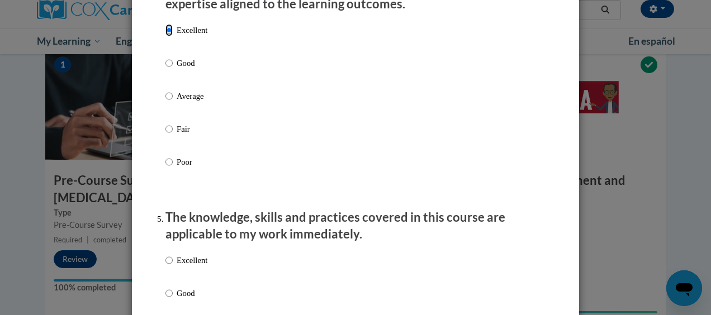
scroll to position [951, 0]
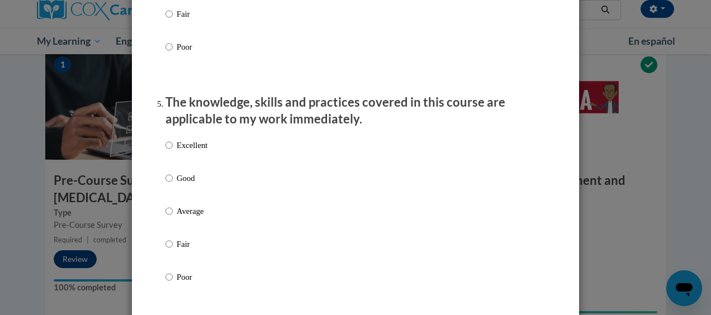
click at [176, 162] on label "Excellent" at bounding box center [187, 154] width 42 height 30
click at [173, 152] on input "Excellent" at bounding box center [169, 145] width 7 height 12
radio input "true"
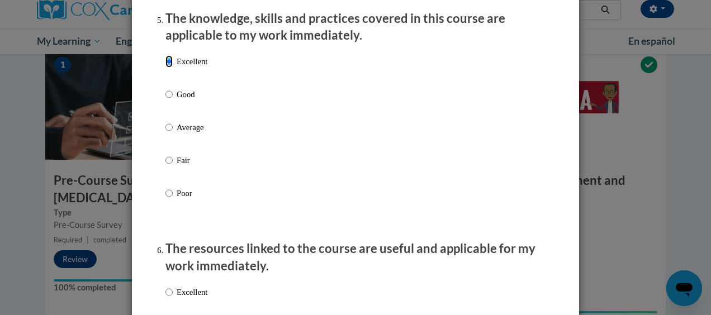
scroll to position [1174, 0]
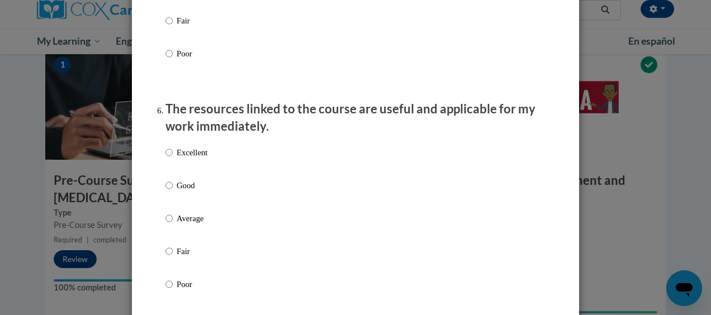
click at [180, 159] on p "Excellent" at bounding box center [192, 153] width 31 height 12
click at [173, 159] on input "Excellent" at bounding box center [169, 153] width 7 height 12
radio input "true"
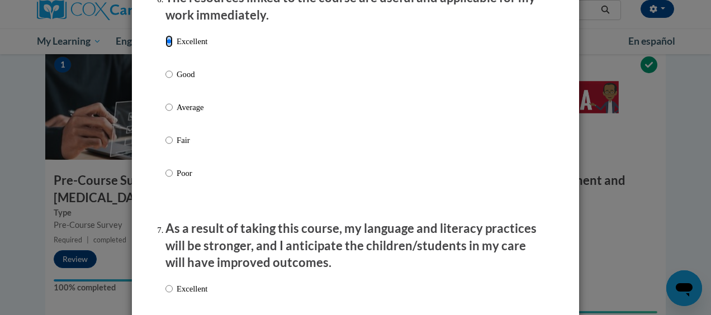
scroll to position [1398, 0]
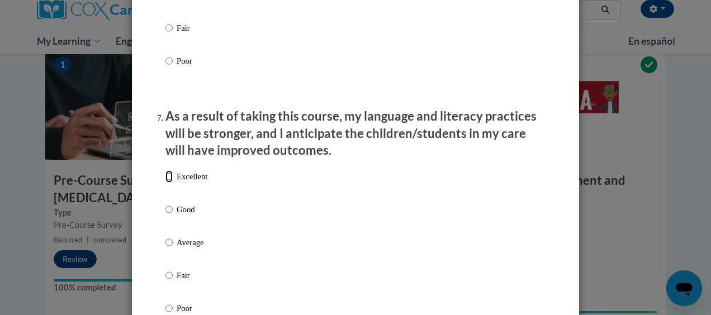
click at [167, 183] on input "Excellent" at bounding box center [169, 177] width 7 height 12
radio input "true"
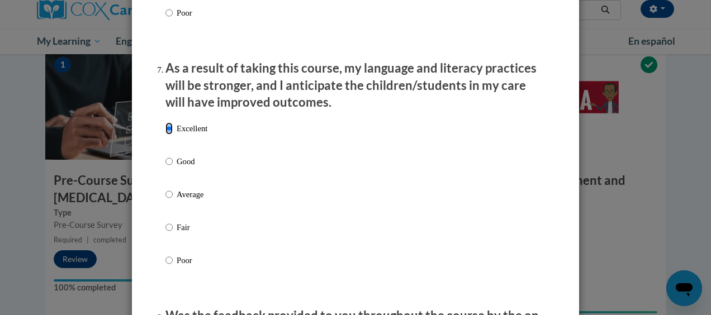
scroll to position [1566, 0]
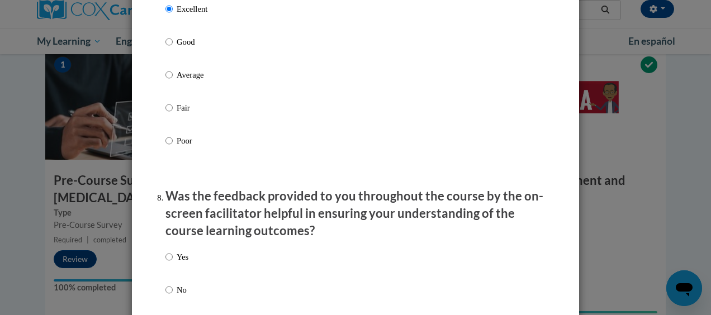
click at [169, 264] on label "Yes" at bounding box center [177, 266] width 23 height 30
click at [169, 263] on input "Yes" at bounding box center [169, 257] width 7 height 12
radio input "true"
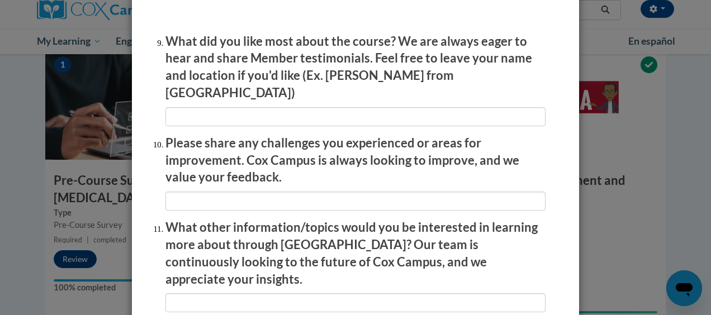
scroll to position [2010, 0]
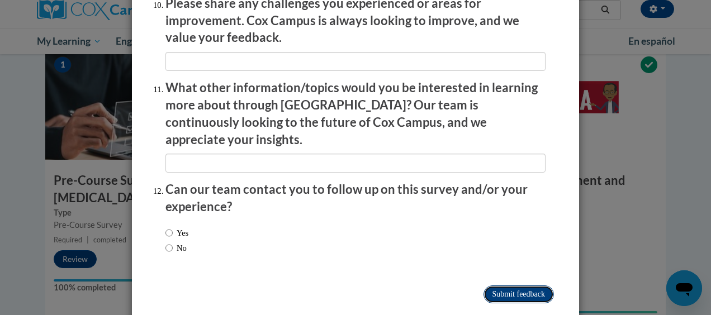
click at [494, 286] on input "Submit feedback" at bounding box center [519, 295] width 70 height 18
